Goal: Transaction & Acquisition: Purchase product/service

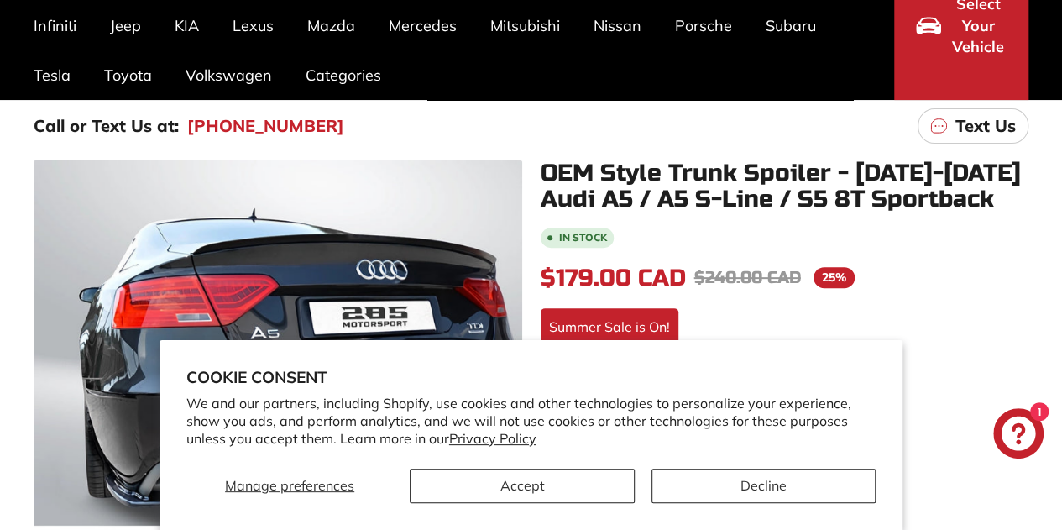
scroll to position [177, 0]
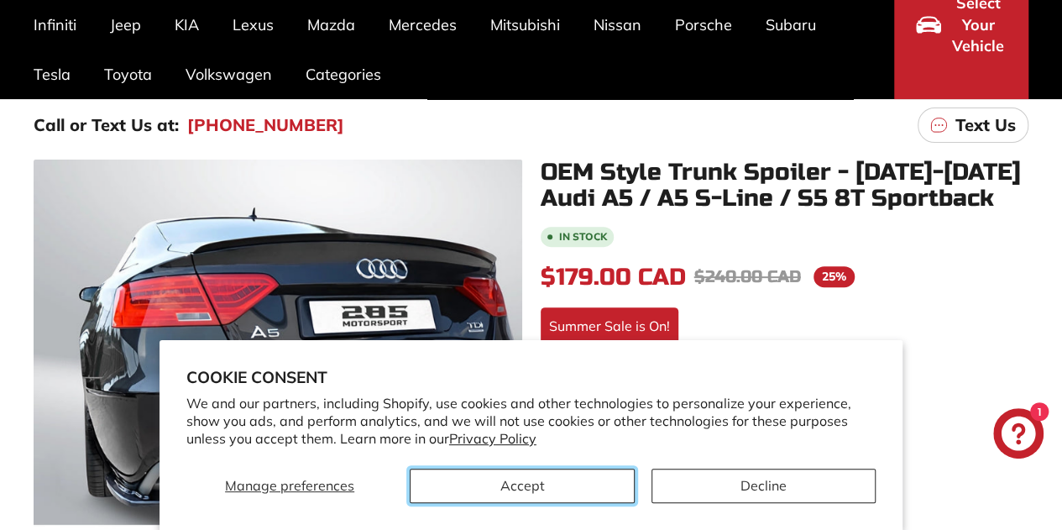
click at [505, 486] on button "Accept" at bounding box center [522, 486] width 224 height 34
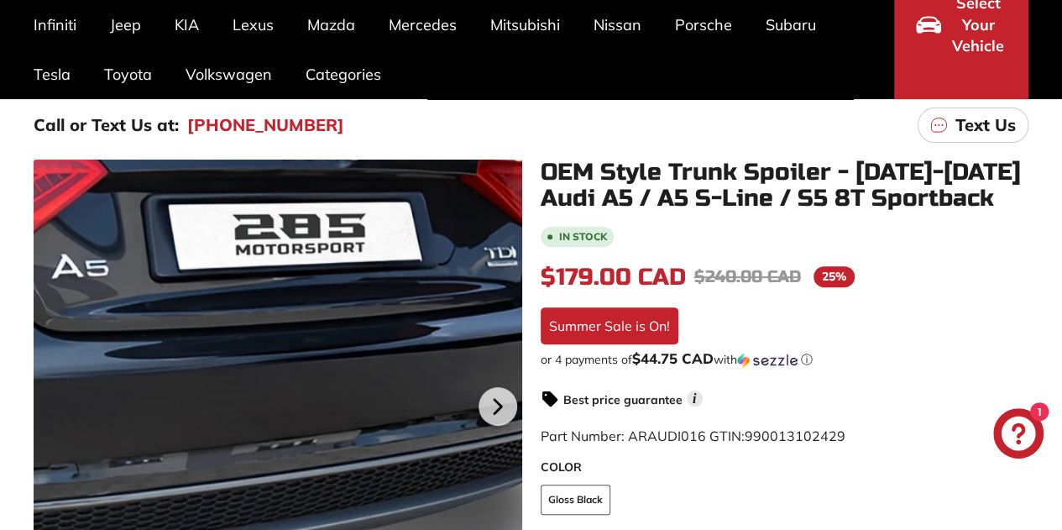
drag, startPoint x: 505, startPoint y: 486, endPoint x: 441, endPoint y: 362, distance: 139.7
click at [441, 362] on div at bounding box center [278, 404] width 489 height 489
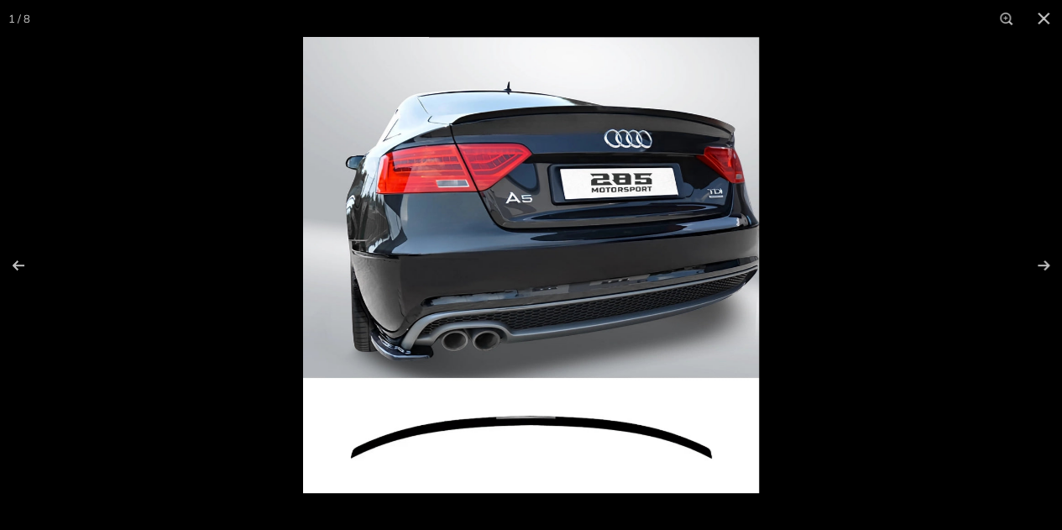
scroll to position [235, 0]
click at [1038, 264] on button at bounding box center [1032, 265] width 59 height 84
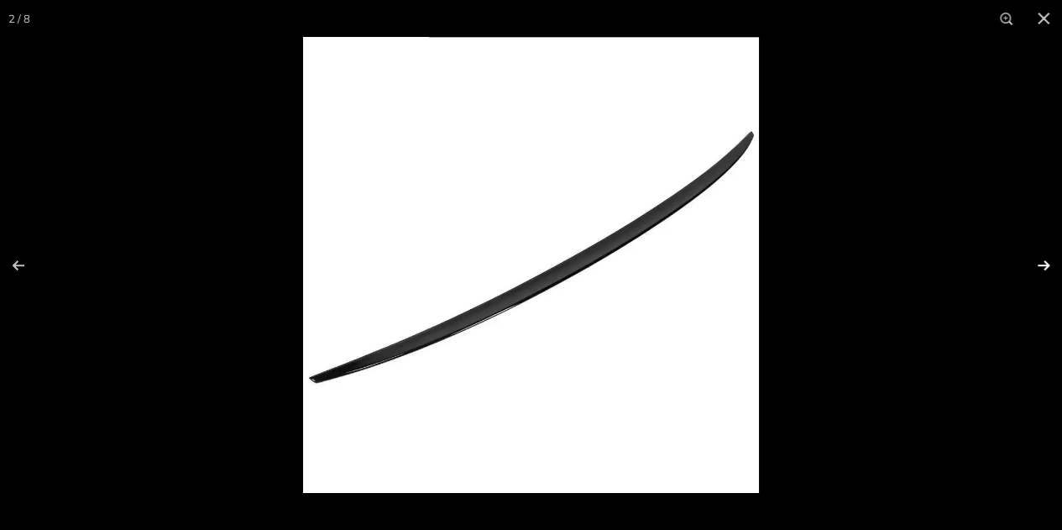
click at [1038, 264] on button at bounding box center [1032, 265] width 59 height 84
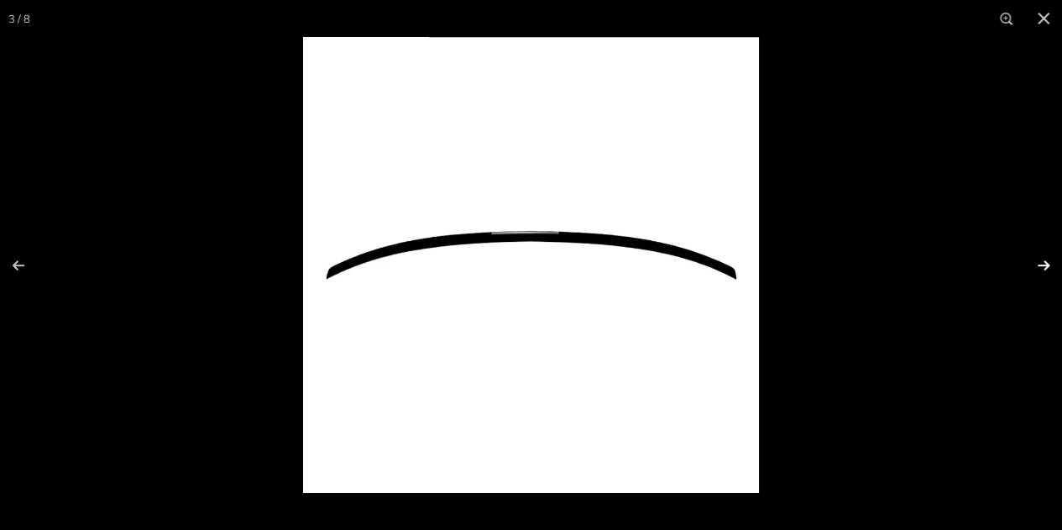
click at [1038, 264] on button at bounding box center [1032, 265] width 59 height 84
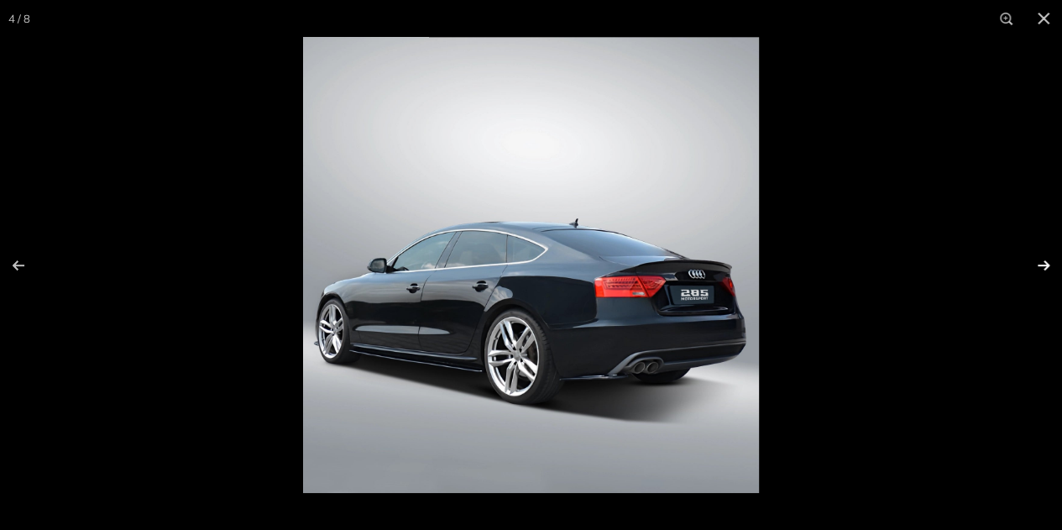
click at [1038, 264] on button at bounding box center [1032, 265] width 59 height 84
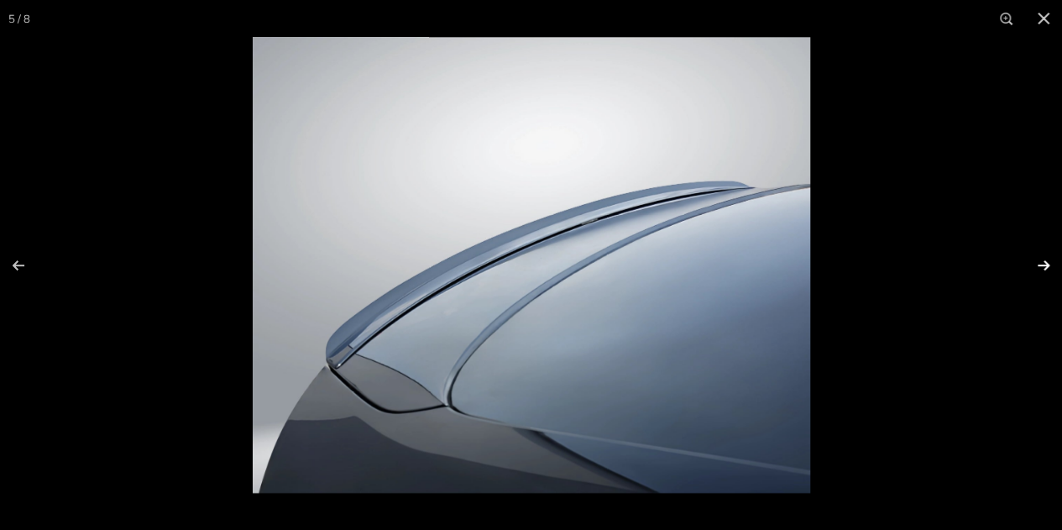
scroll to position [0, 171]
click at [1038, 264] on button at bounding box center [1032, 265] width 59 height 84
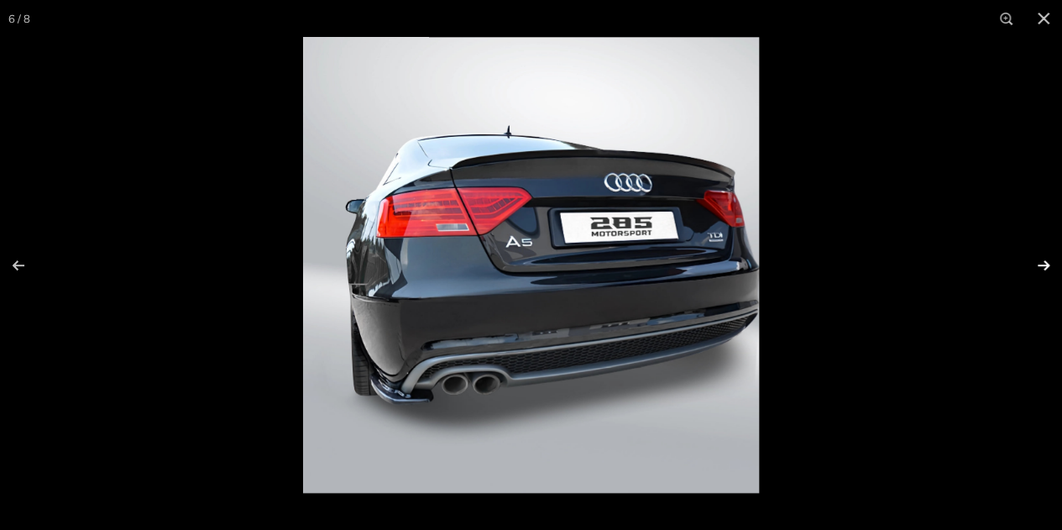
click at [1038, 264] on button at bounding box center [1032, 265] width 59 height 84
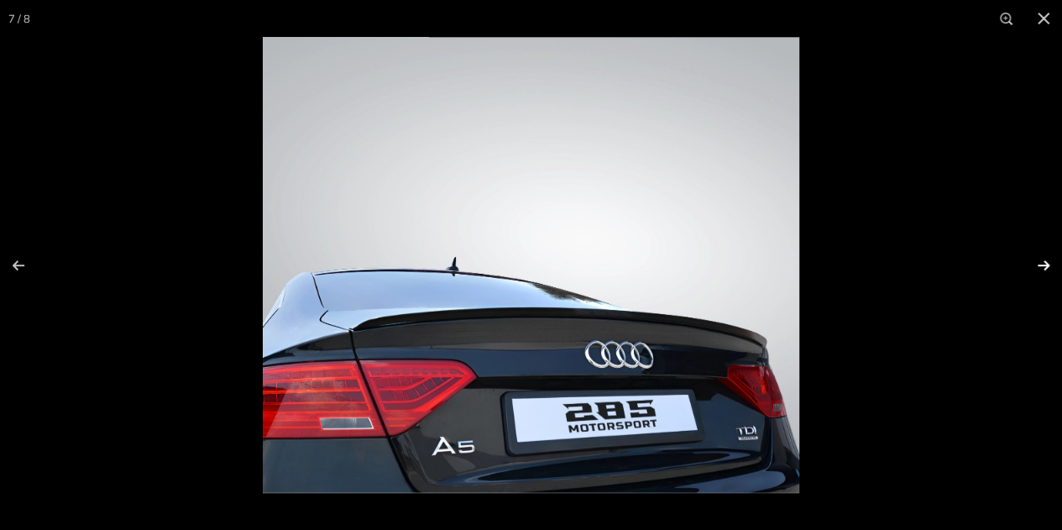
scroll to position [0, 269]
click at [1038, 264] on button at bounding box center [1032, 265] width 59 height 84
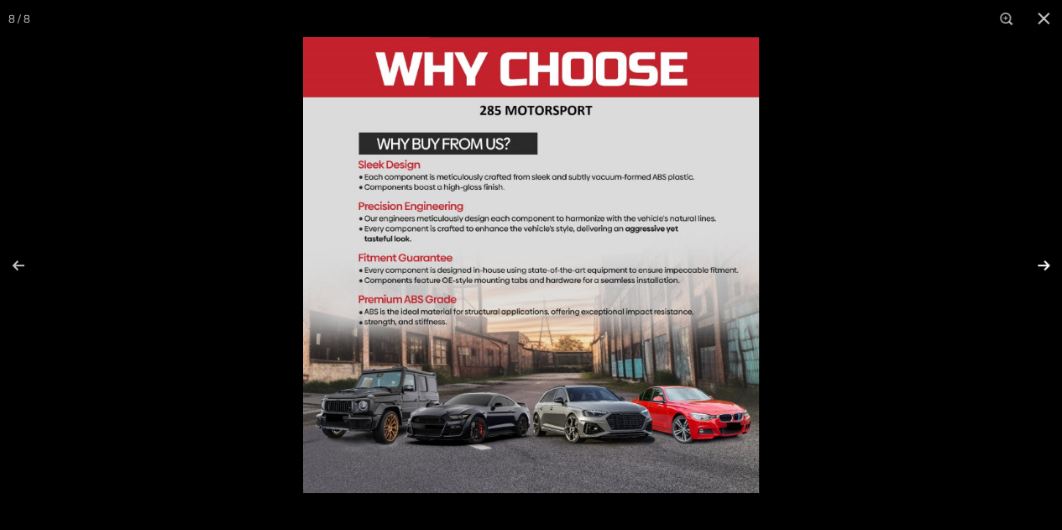
click at [1040, 260] on button at bounding box center [1032, 265] width 59 height 84
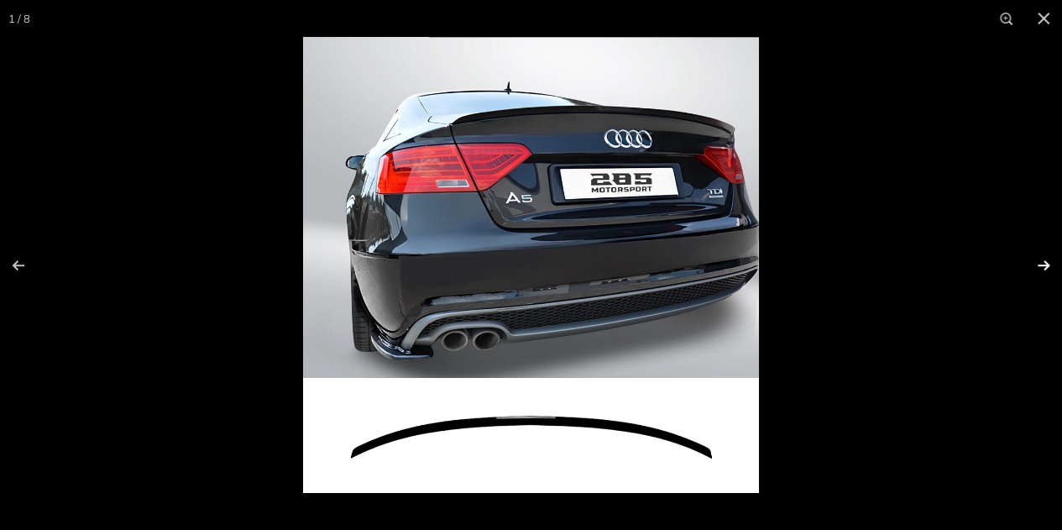
scroll to position [0, 0]
click at [1040, 260] on button at bounding box center [1032, 265] width 59 height 84
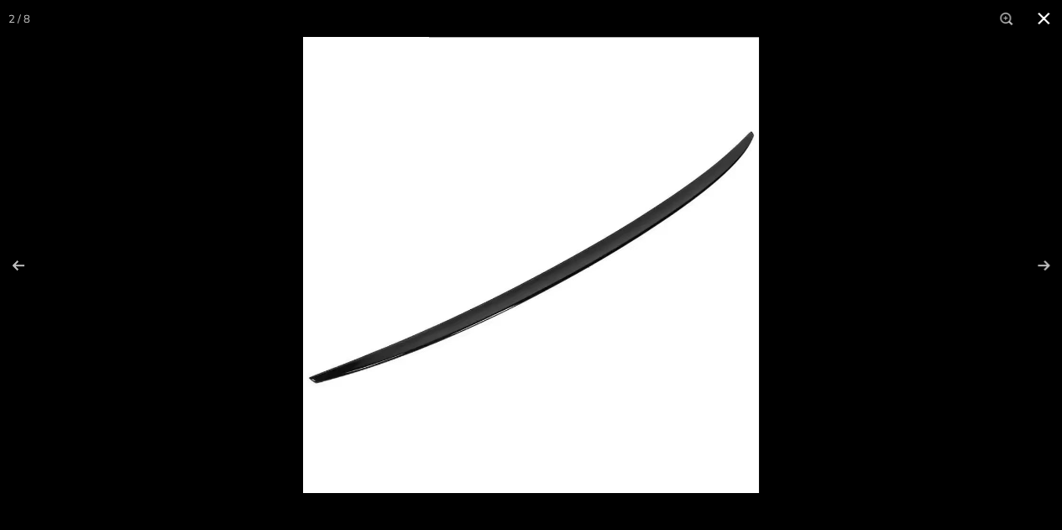
click at [1039, 26] on button at bounding box center [1043, 18] width 37 height 37
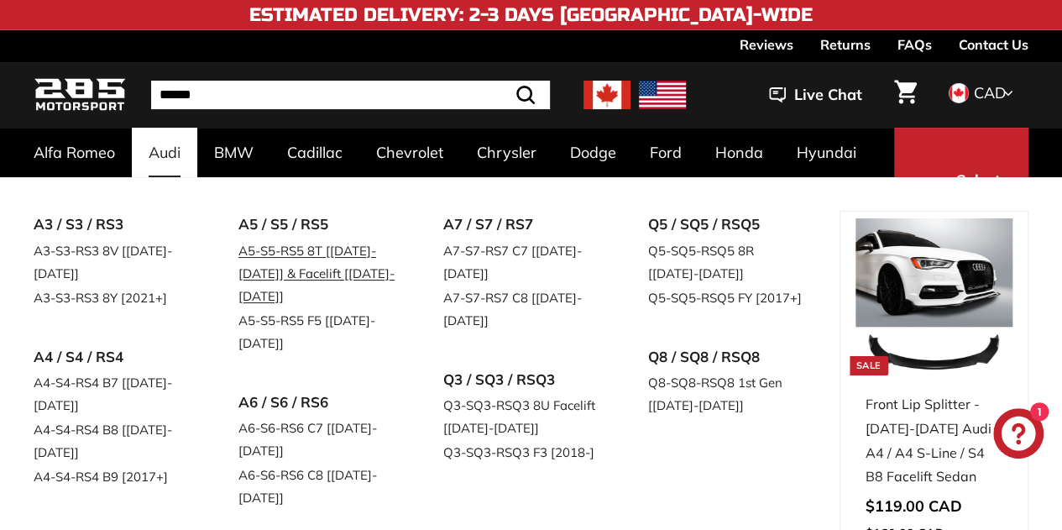
click at [294, 249] on link "A5-S5-RS5 8T [[DATE]-[DATE]] & Facelift [[DATE]-[DATE]]" at bounding box center [317, 273] width 158 height 70
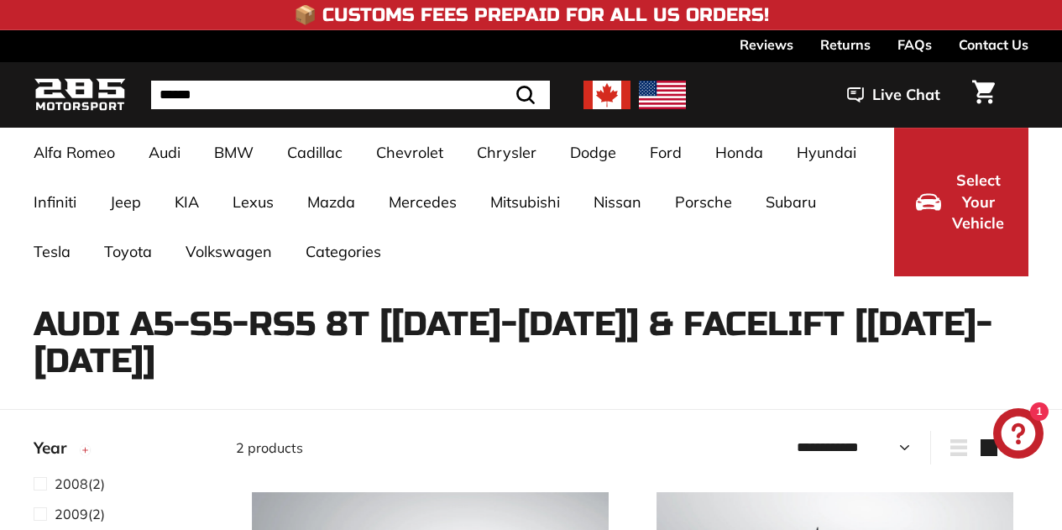
select select "**********"
click at [613, 88] on img at bounding box center [607, 95] width 47 height 29
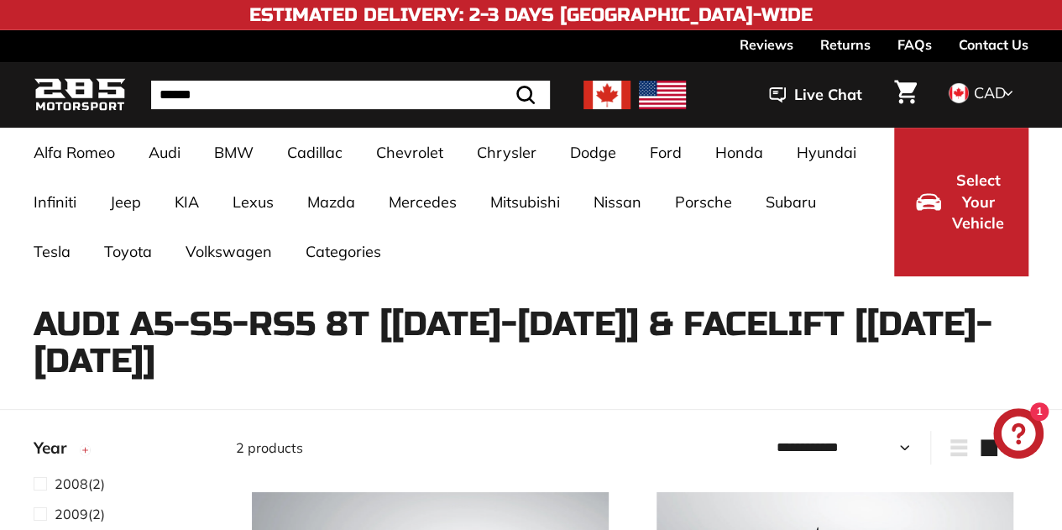
click at [611, 90] on img at bounding box center [607, 95] width 47 height 29
click at [584, 98] on img at bounding box center [607, 95] width 47 height 29
click at [81, 102] on img at bounding box center [80, 95] width 92 height 39
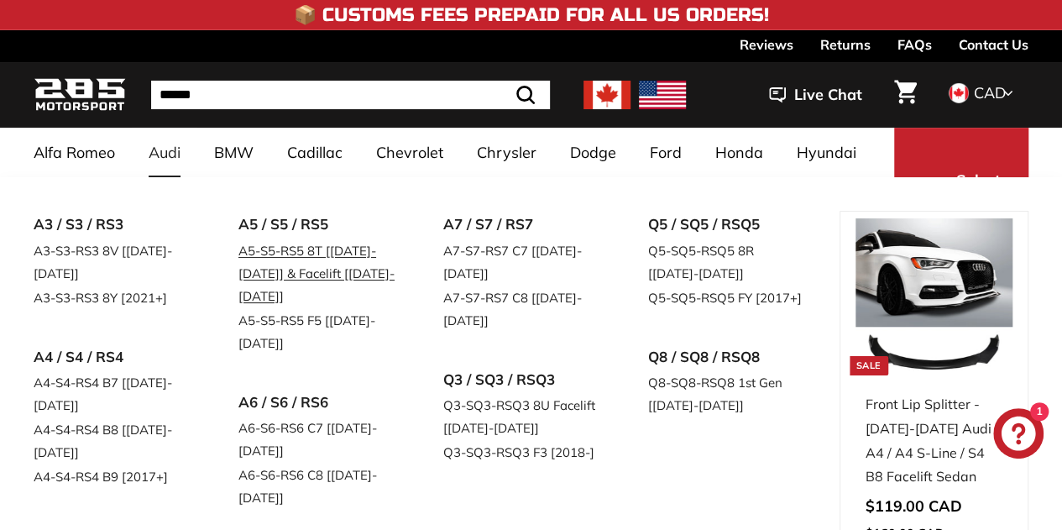
click at [263, 271] on link "A5-S5-RS5 8T [[DATE]-[DATE]] & Facelift [[DATE]-[DATE]]" at bounding box center [317, 273] width 158 height 70
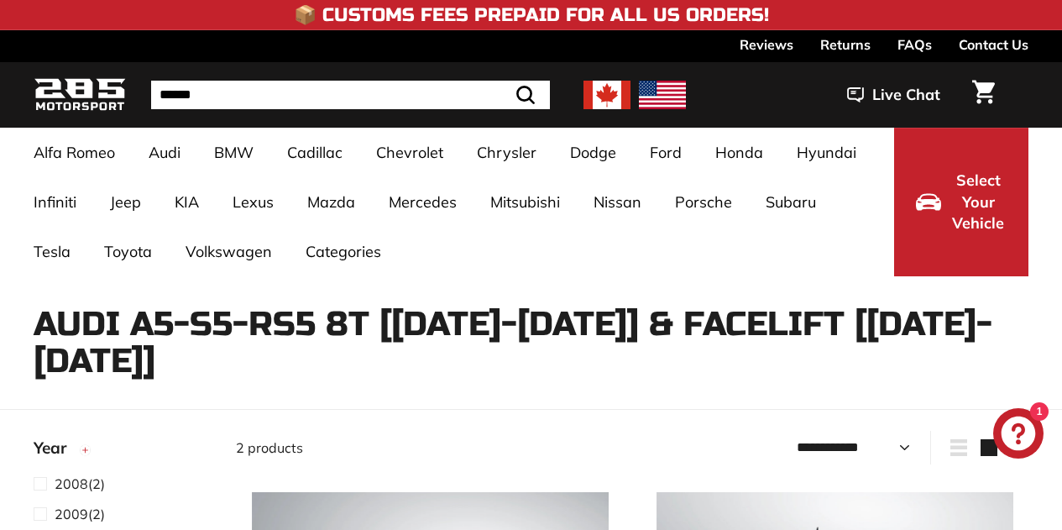
select select "**********"
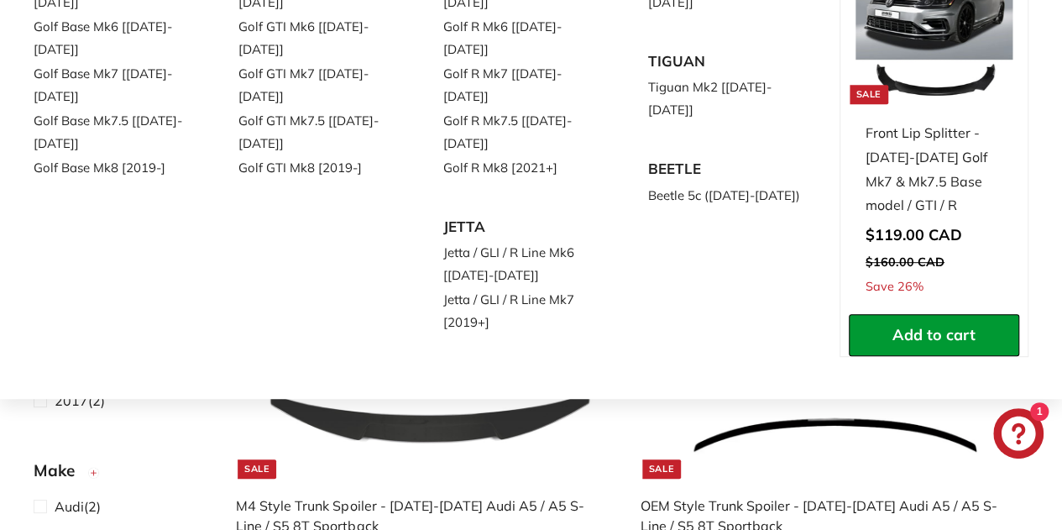
scroll to position [373, 0]
